Goal: Check status: Check status

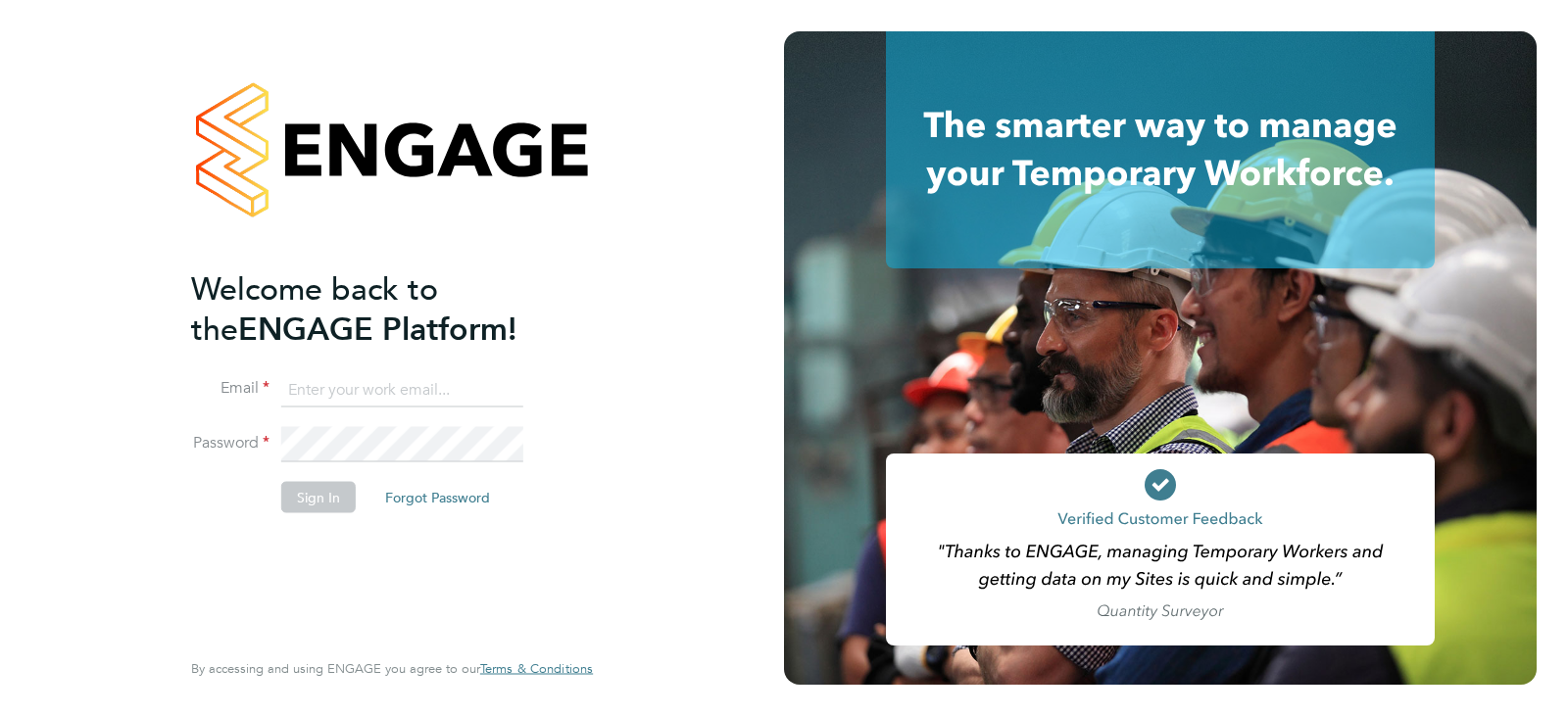
type input "queries@claremontconsulting.com"
click at [324, 499] on button "Sign In" at bounding box center [318, 497] width 75 height 32
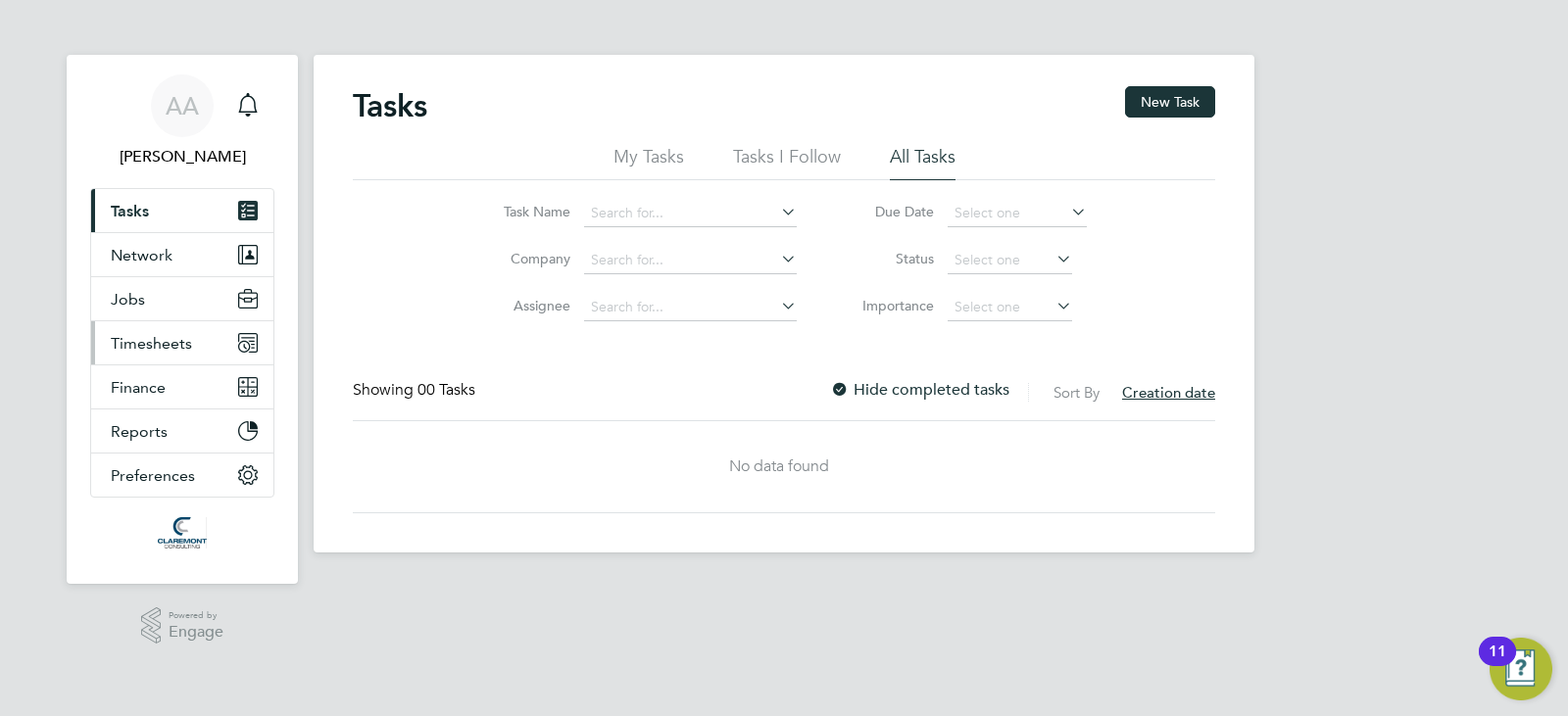
click at [194, 353] on button "Timesheets" at bounding box center [182, 342] width 182 height 43
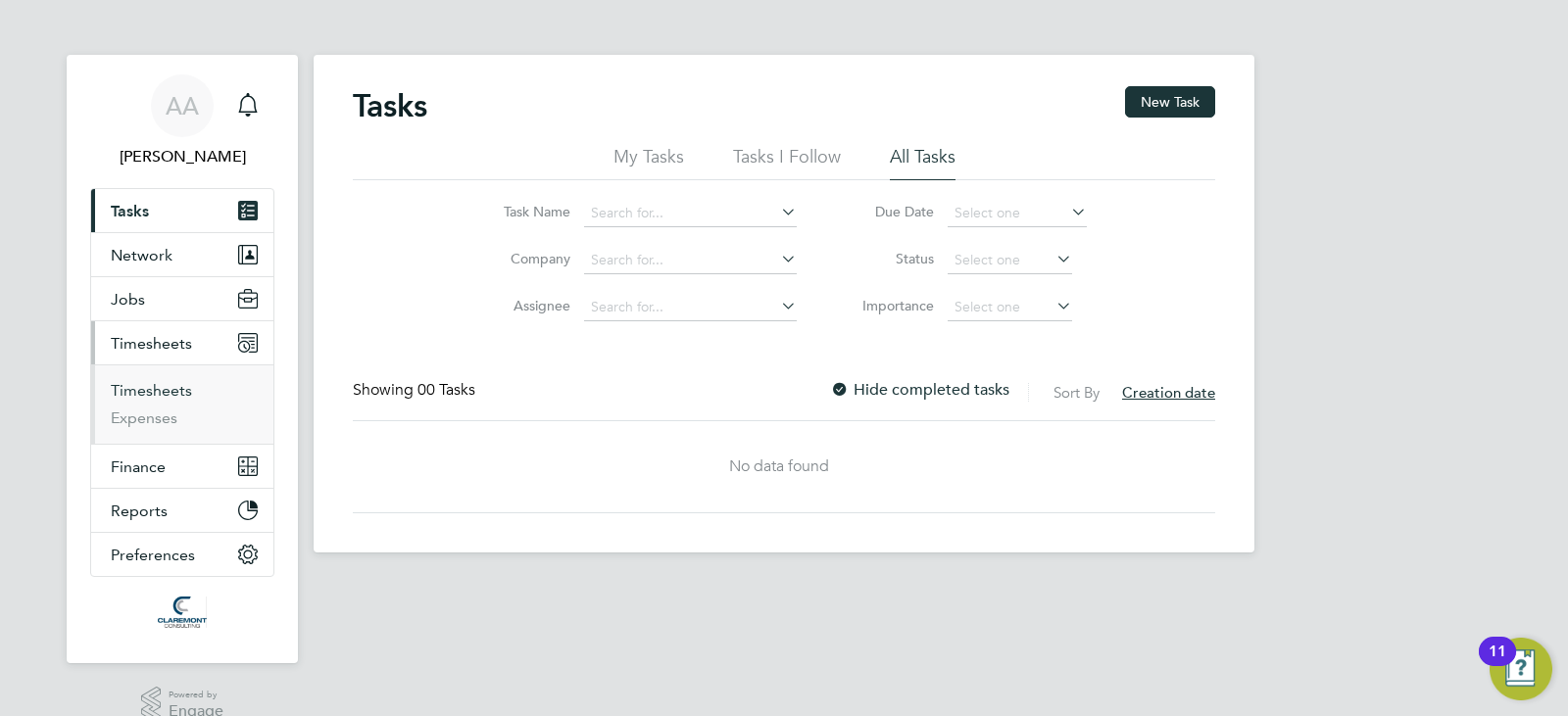
click at [186, 388] on link "Timesheets" at bounding box center [151, 390] width 82 height 19
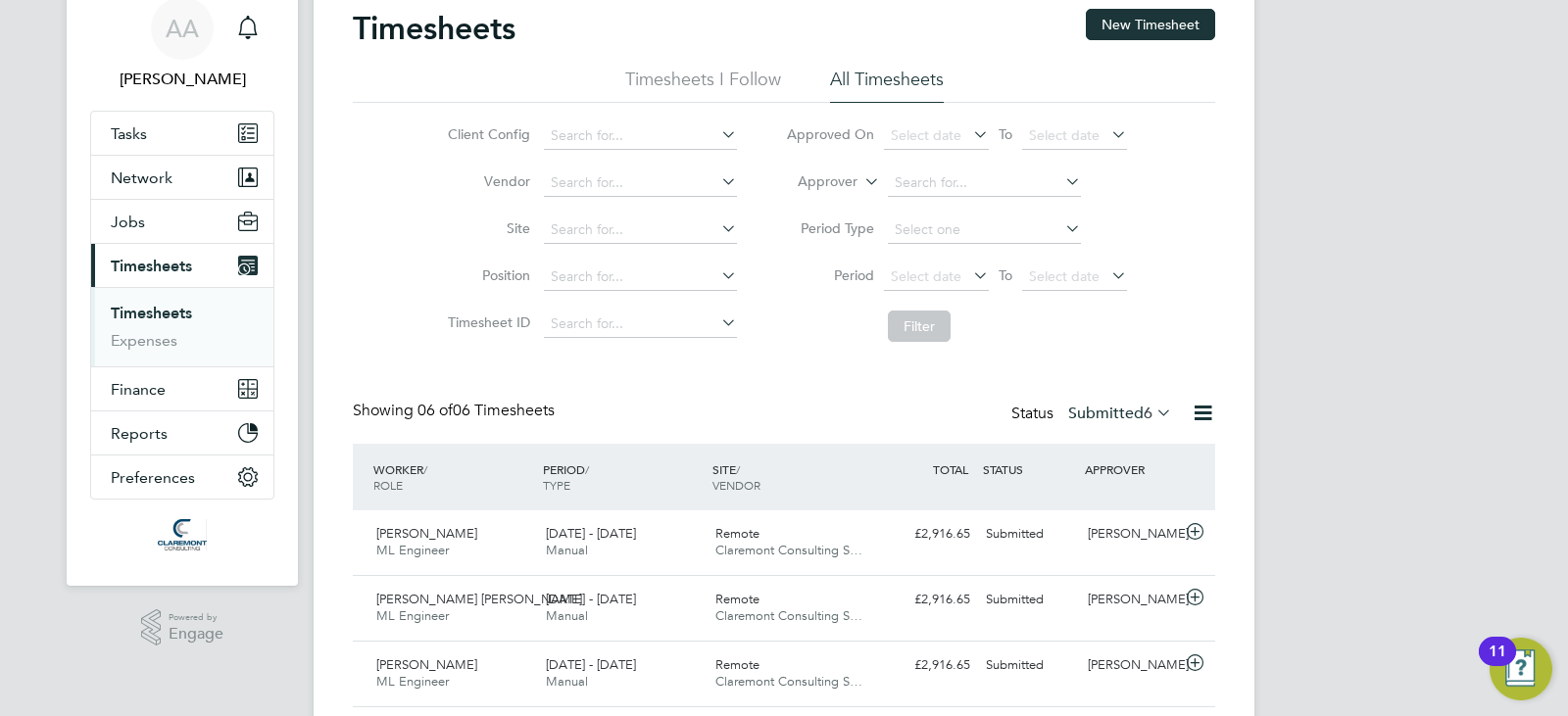
scroll to position [196, 0]
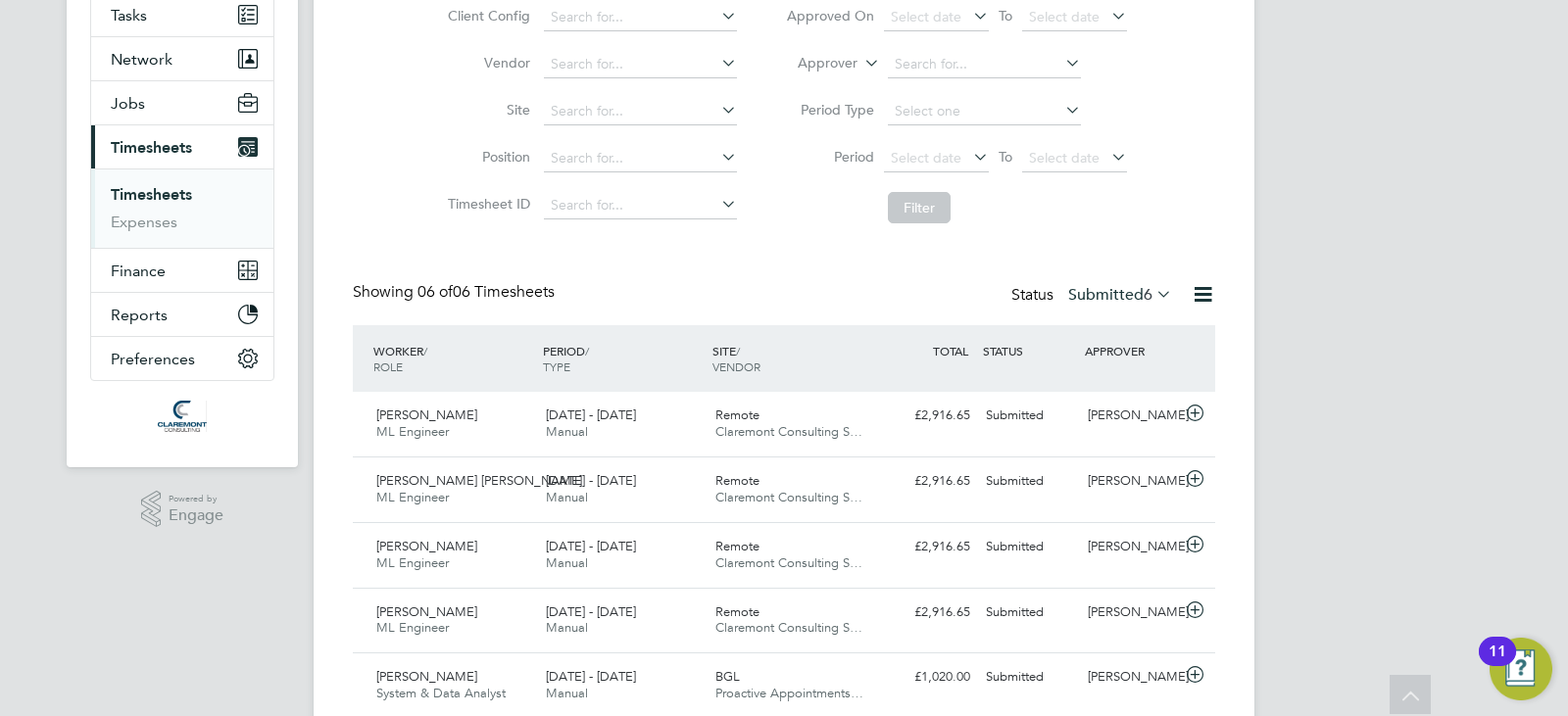
click at [1098, 303] on label "Submitted 6" at bounding box center [1120, 295] width 103 height 20
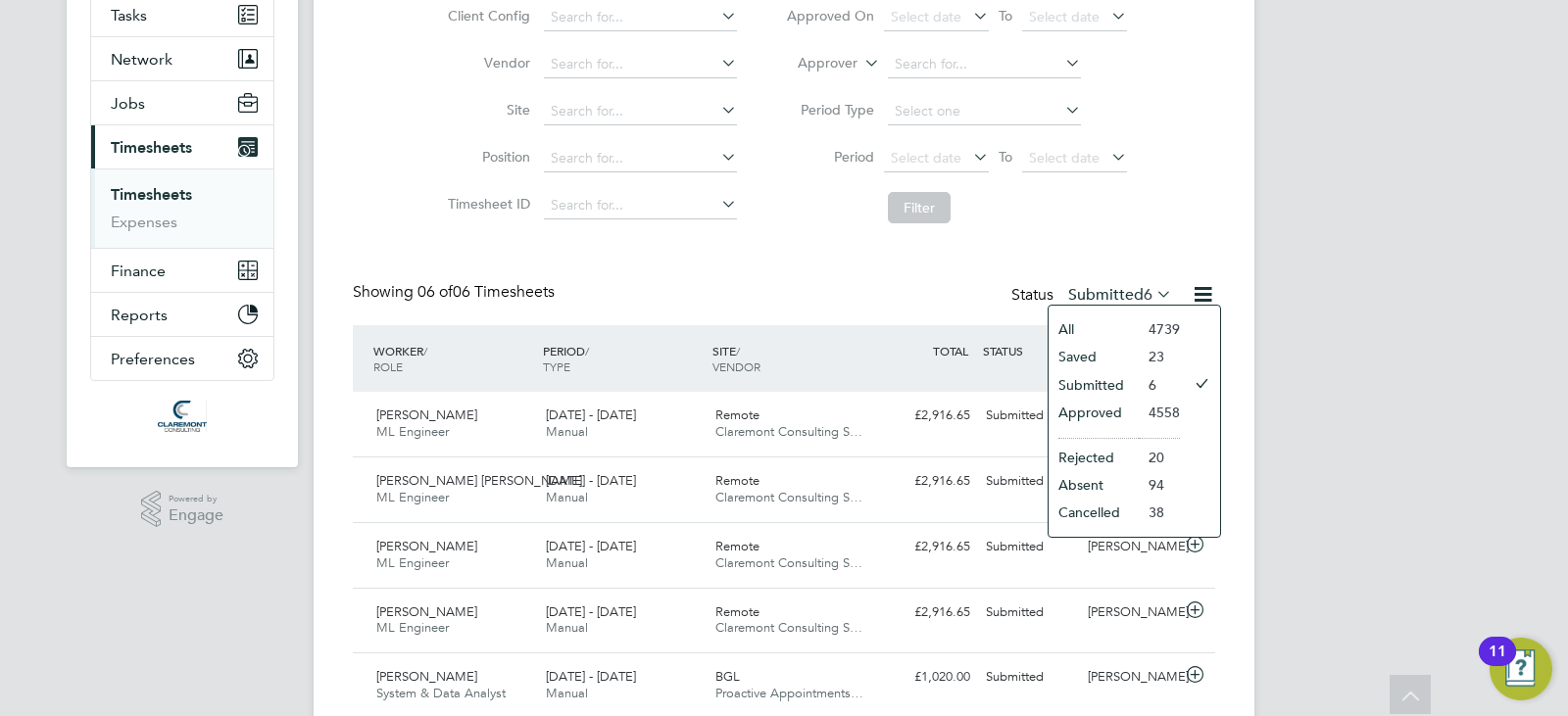
click at [1104, 412] on li "Approved" at bounding box center [1093, 413] width 91 height 28
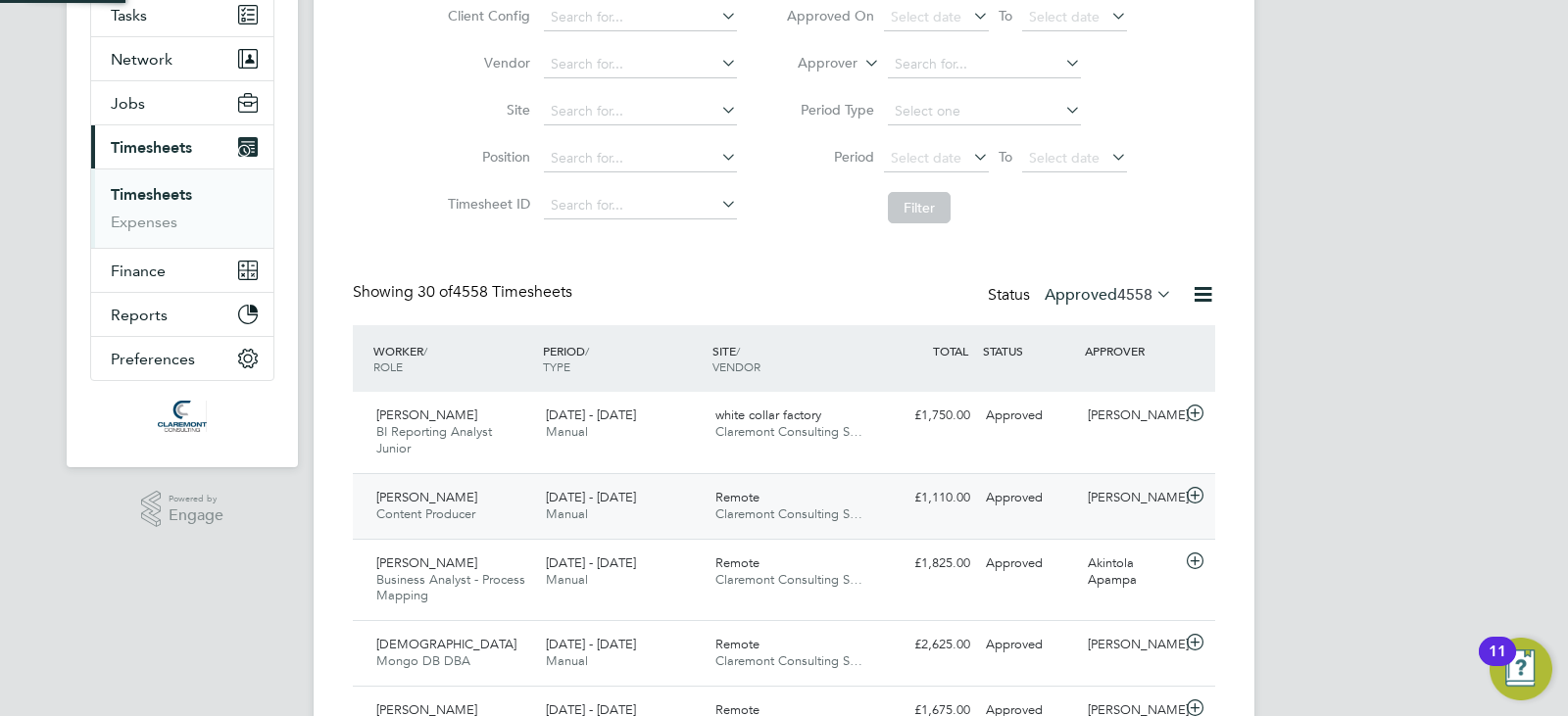
scroll to position [10, 10]
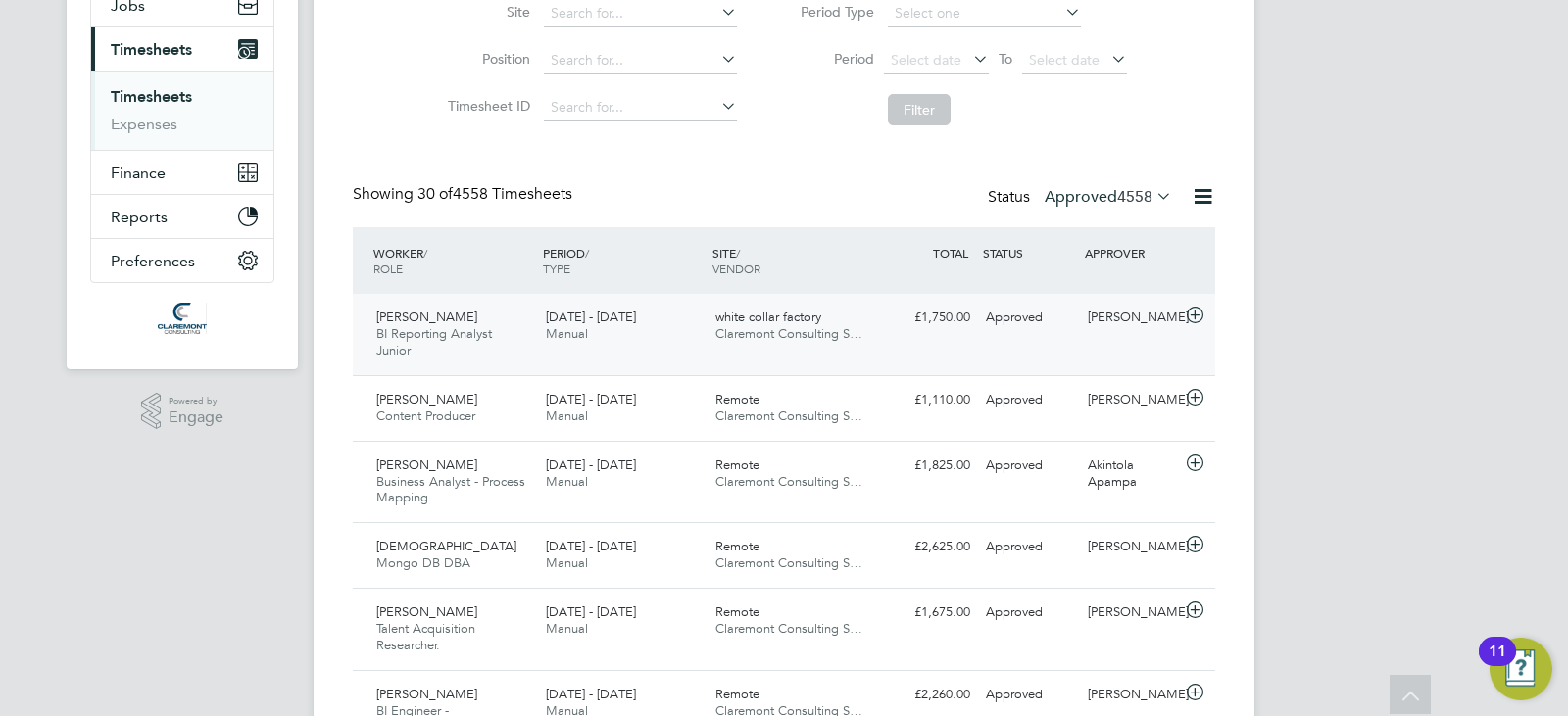
click at [486, 350] on div "[PERSON_NAME] BI Reporting Analyst Junior [DATE] - [DATE]" at bounding box center [453, 334] width 169 height 66
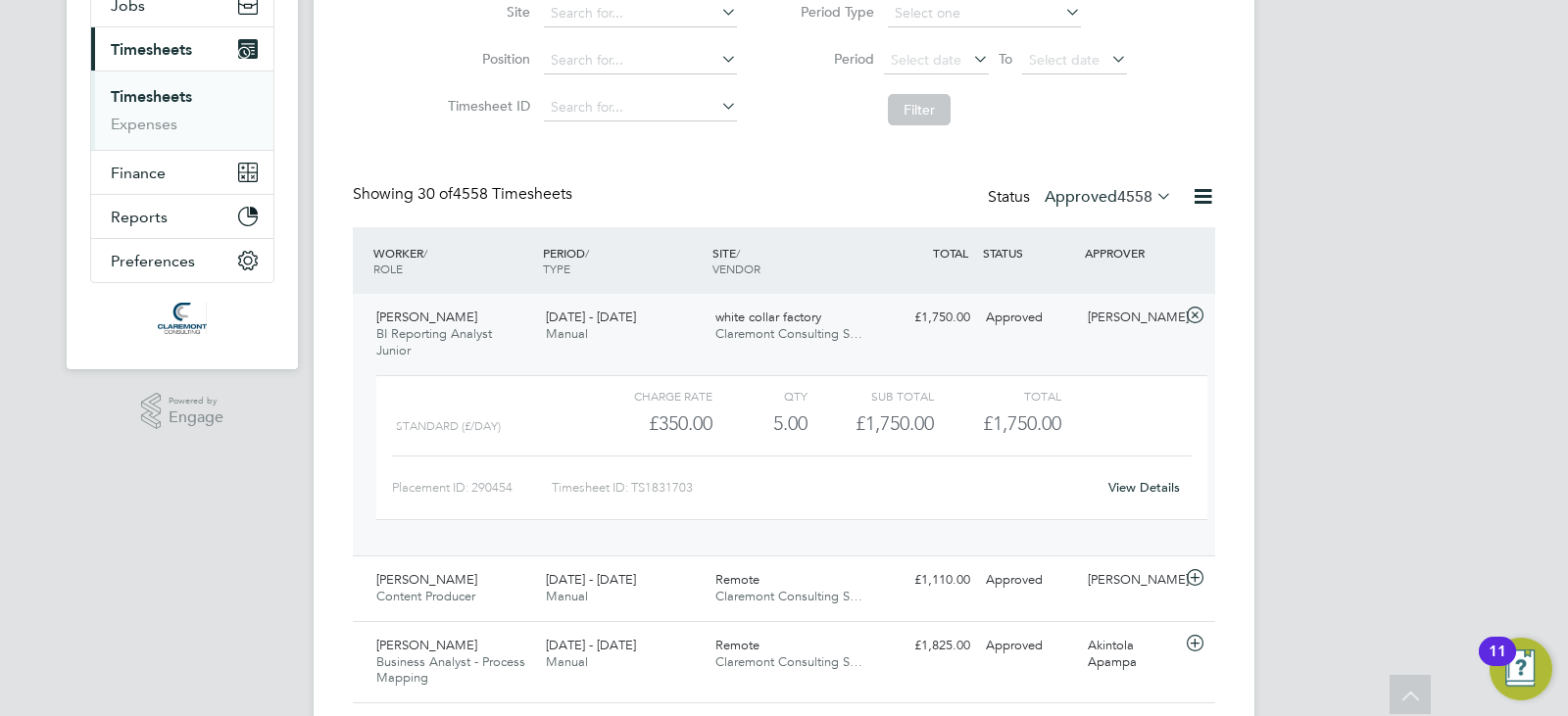
click at [669, 486] on div "Timesheet ID: TS1831703" at bounding box center [824, 488] width 544 height 32
copy div "LO4956481 Ipsu Dolorsi Ame Cons Adipisc Elitsedd 71 - 70 Eiu 4767 06 - 83 Tem 1…"
drag, startPoint x: 809, startPoint y: 427, endPoint x: 782, endPoint y: 433, distance: 27.7
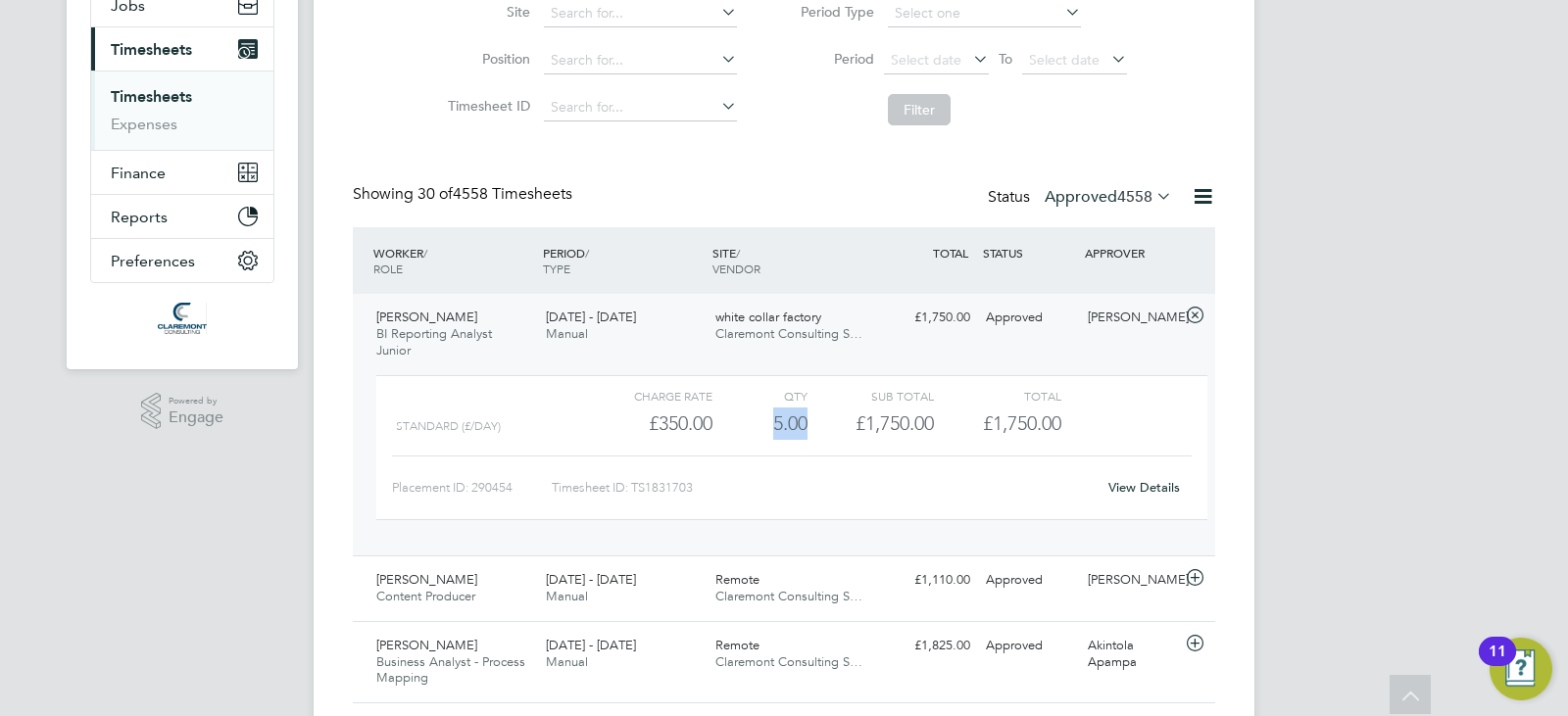
click at [765, 426] on div "Standard (£/day) £350.00 5 5.00 5 £1,750.00 £1,750.00" at bounding box center [792, 424] width 832 height 33
copy div "5.00"
drag, startPoint x: 1090, startPoint y: 356, endPoint x: 1121, endPoint y: 366, distance: 32.6
click at [1094, 360] on div "[PERSON_NAME] BI Reporting Analyst Junior [DATE] - [DATE] [DATE] - [DATE] Manua…" at bounding box center [784, 425] width 863 height 262
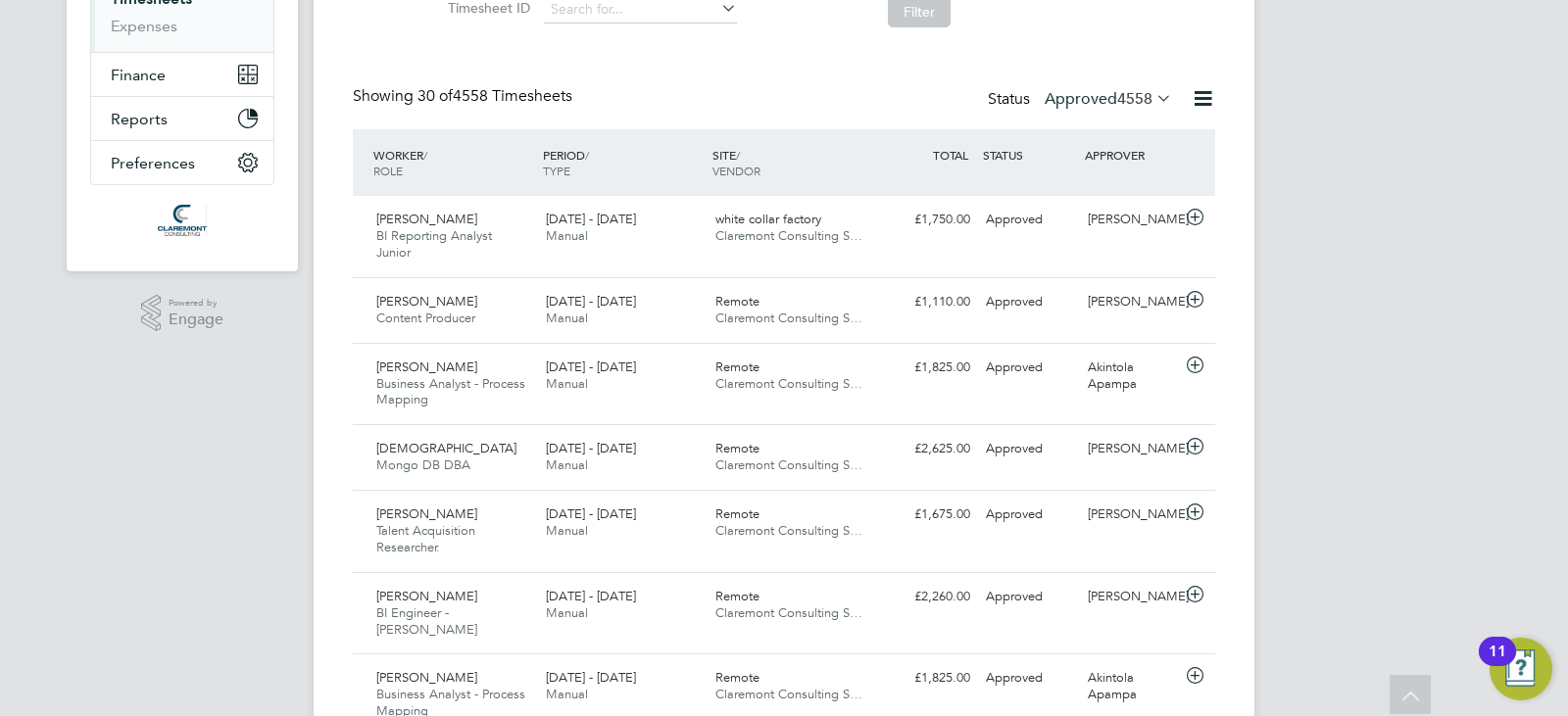
scroll to position [0, 0]
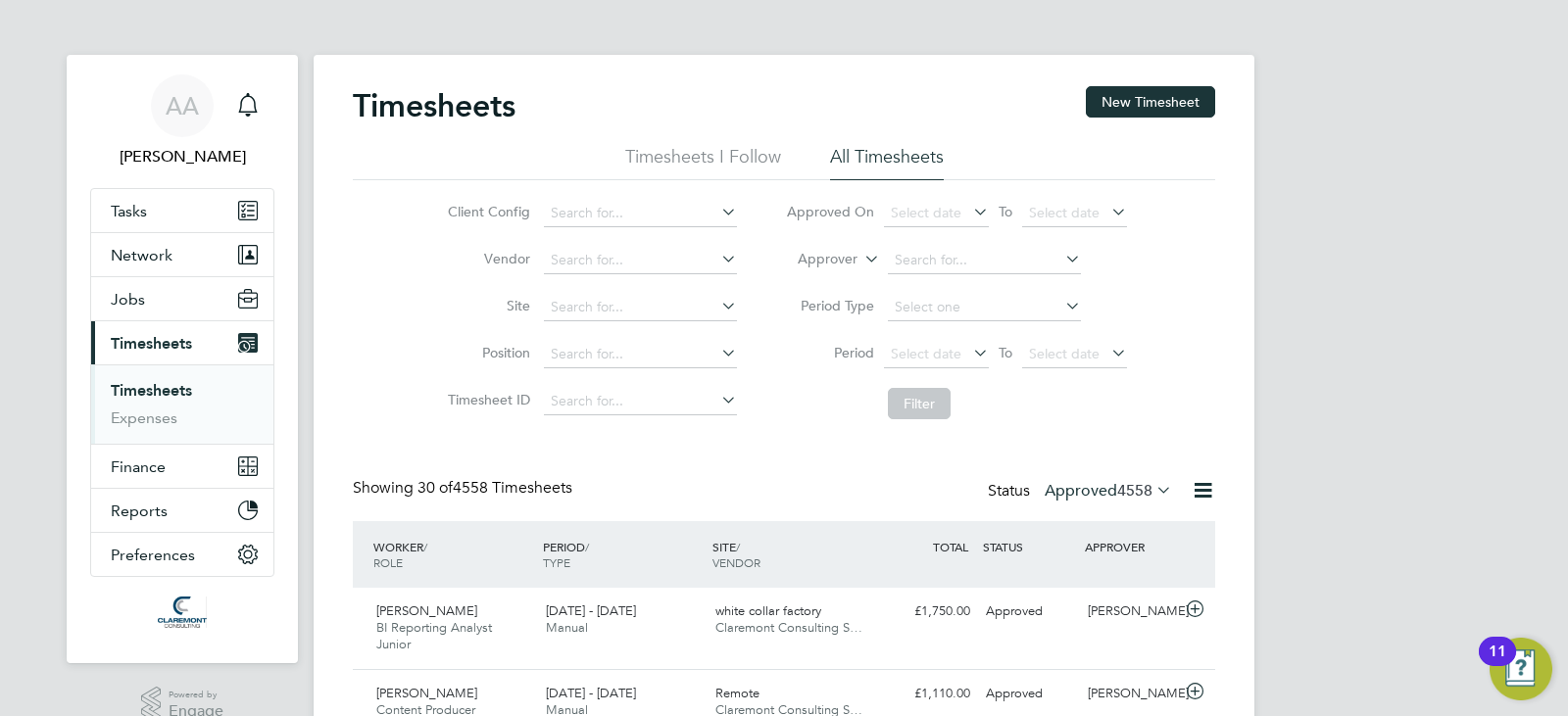
click at [1104, 501] on div "Status Approved 4558" at bounding box center [1081, 492] width 188 height 28
click at [1100, 497] on label "Approved 4558" at bounding box center [1108, 491] width 127 height 20
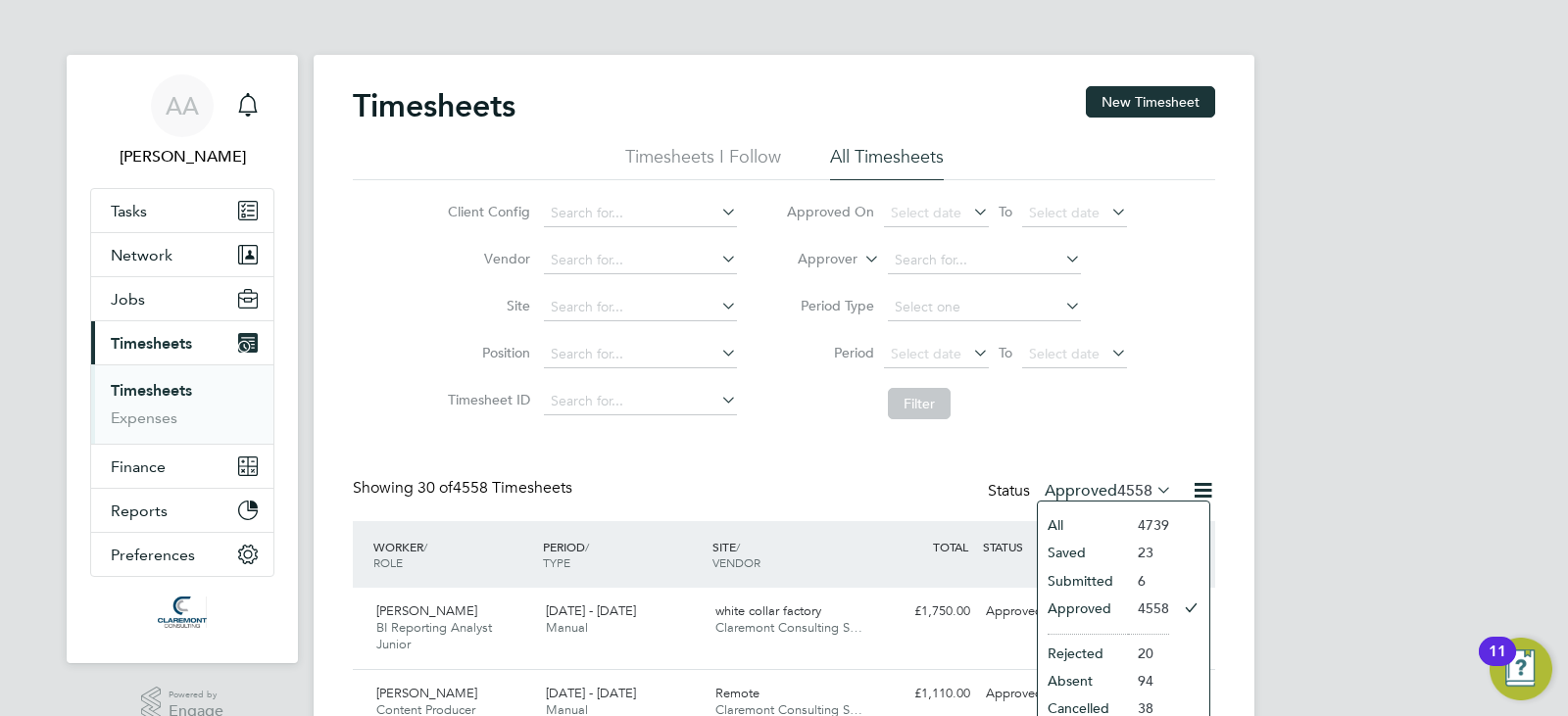
click at [1062, 578] on li "Submitted" at bounding box center [1082, 581] width 91 height 28
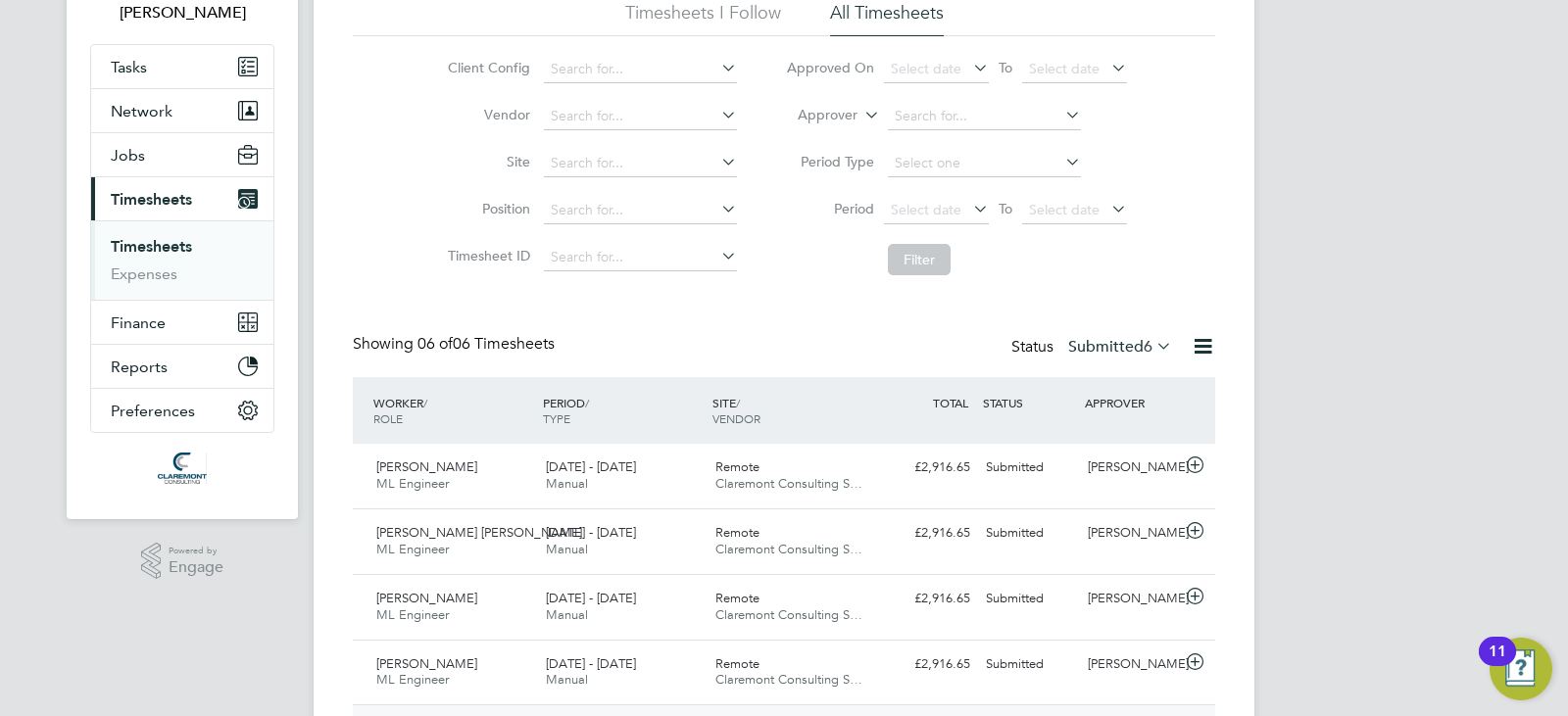
scroll to position [335, 0]
